Goal: Task Accomplishment & Management: Manage account settings

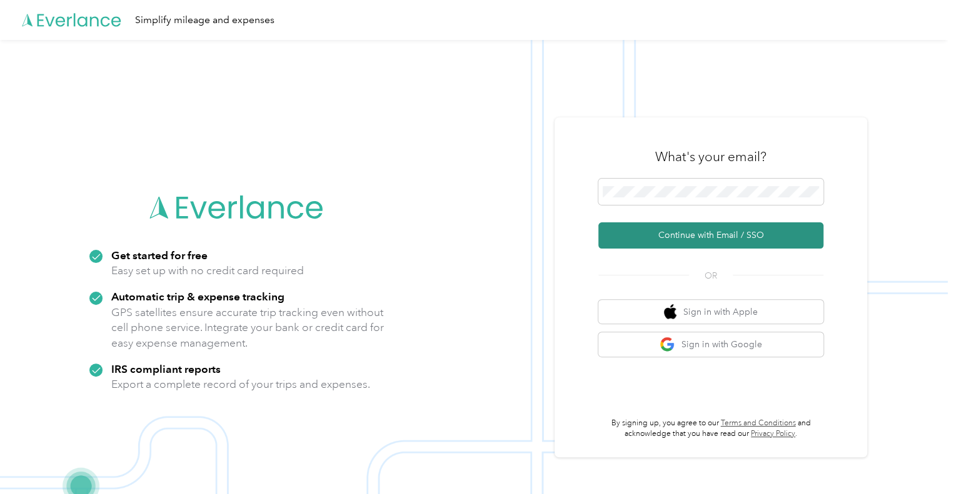
click at [727, 235] on button "Continue with Email / SSO" at bounding box center [710, 236] width 225 height 26
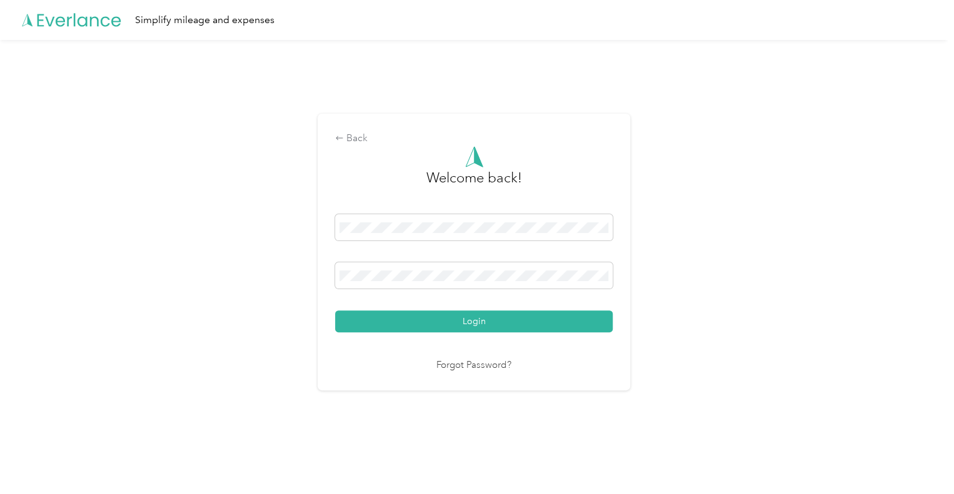
click at [335, 311] on button "Login" at bounding box center [474, 322] width 278 height 22
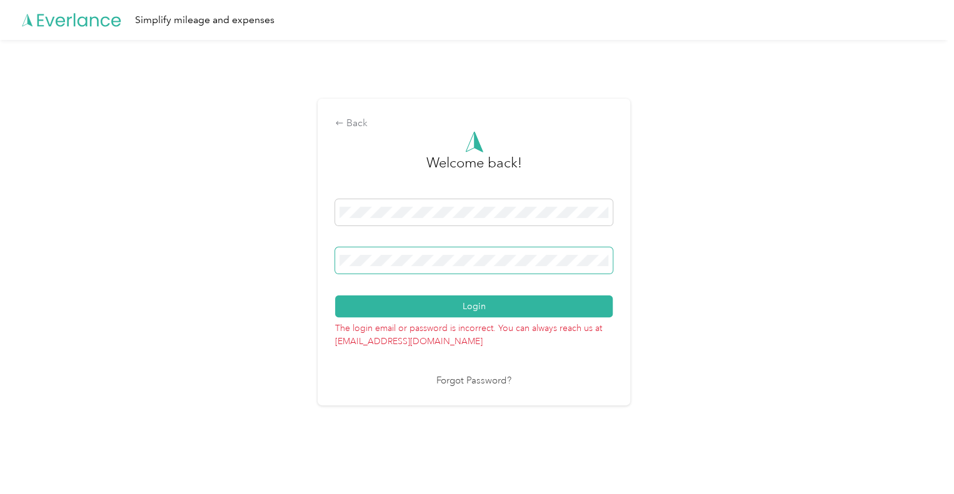
click at [460, 267] on span at bounding box center [474, 261] width 278 height 26
click at [335, 296] on button "Login" at bounding box center [474, 307] width 278 height 22
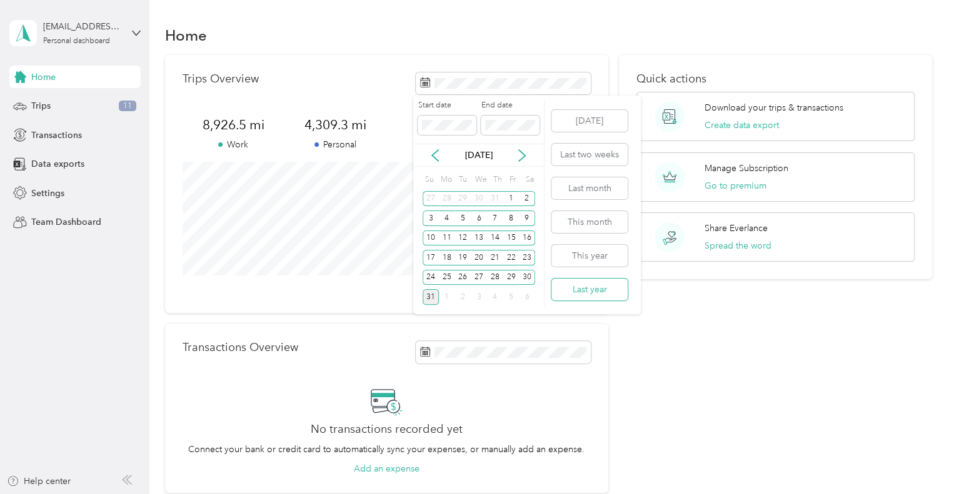
click at [593, 291] on button "Last year" at bounding box center [589, 290] width 76 height 22
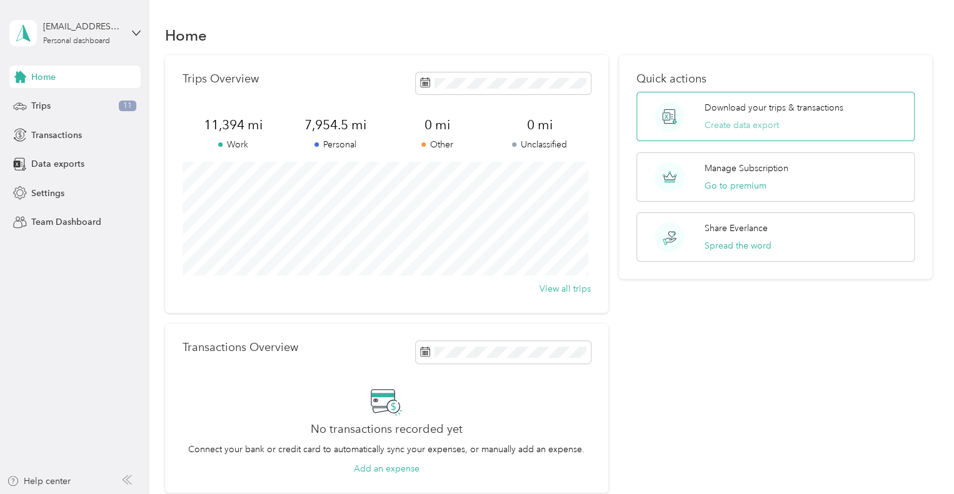
click at [743, 123] on button "Create data export" at bounding box center [741, 125] width 74 height 13
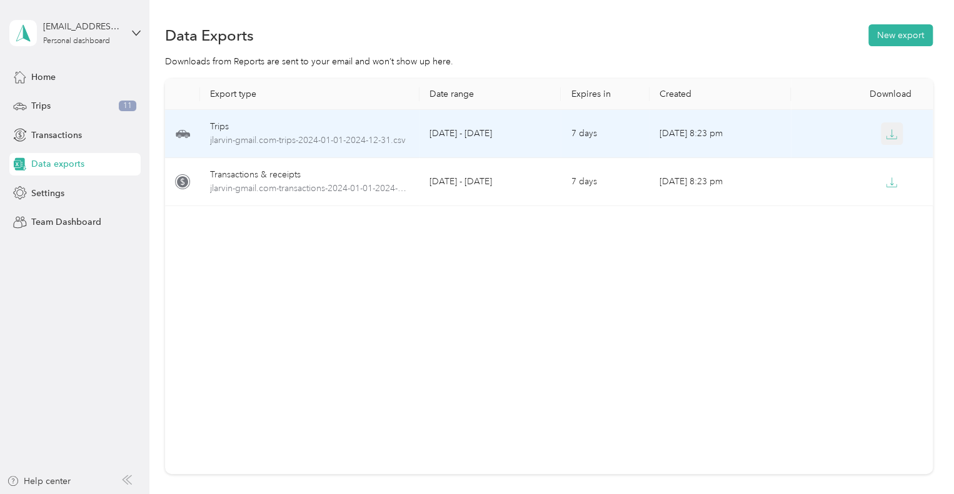
click at [888, 138] on icon "button" at bounding box center [891, 134] width 11 height 11
